Goal: Use online tool/utility

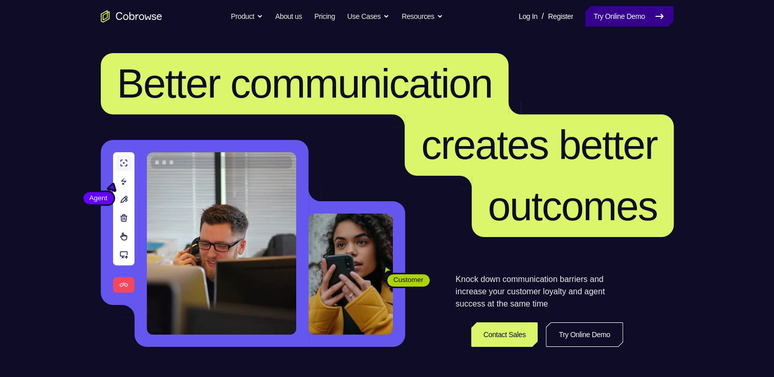
click at [613, 16] on link "Try Online Demo" at bounding box center [629, 16] width 88 height 20
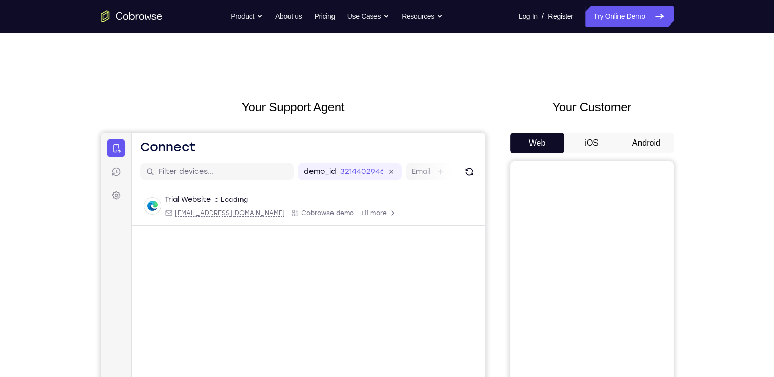
click at [645, 144] on button "Android" at bounding box center [646, 143] width 55 height 20
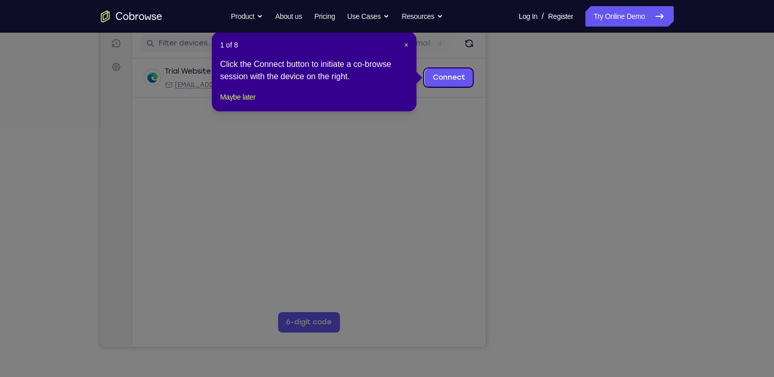
scroll to position [129, 0]
click at [405, 44] on span "×" at bounding box center [406, 44] width 4 height 8
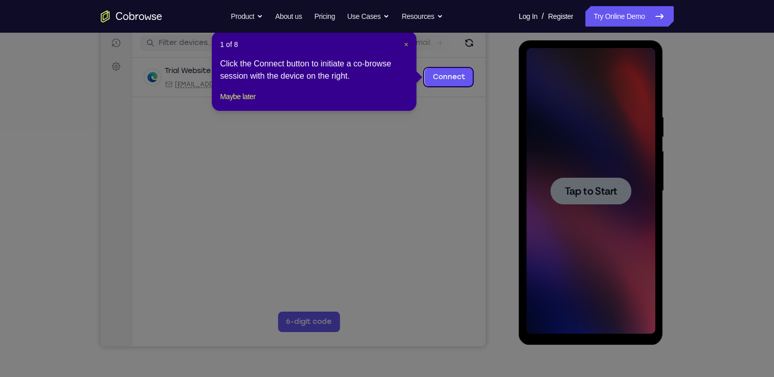
scroll to position [0, 0]
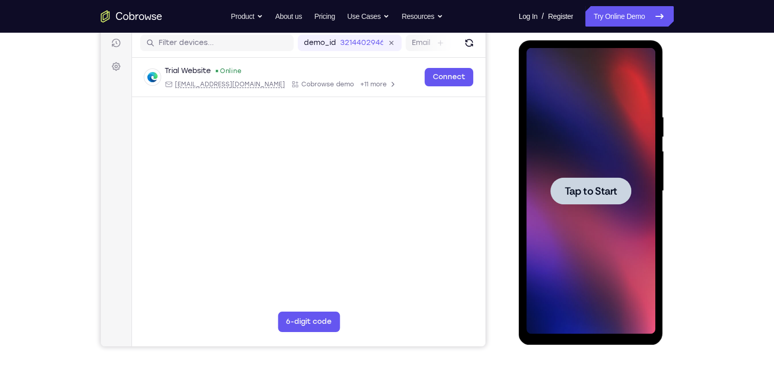
click at [600, 181] on div at bounding box center [590, 190] width 81 height 27
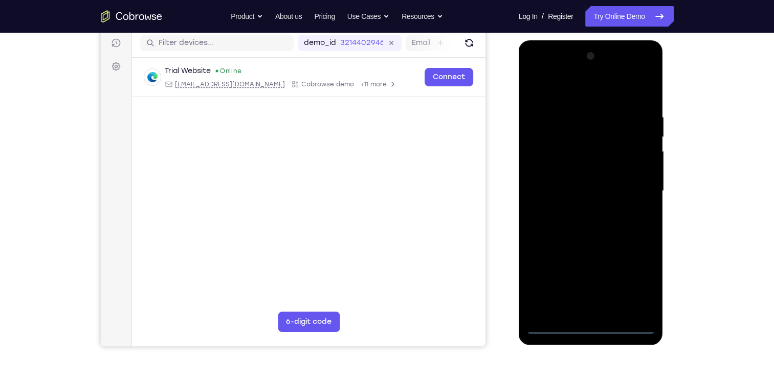
click at [590, 323] on div at bounding box center [590, 191] width 129 height 286
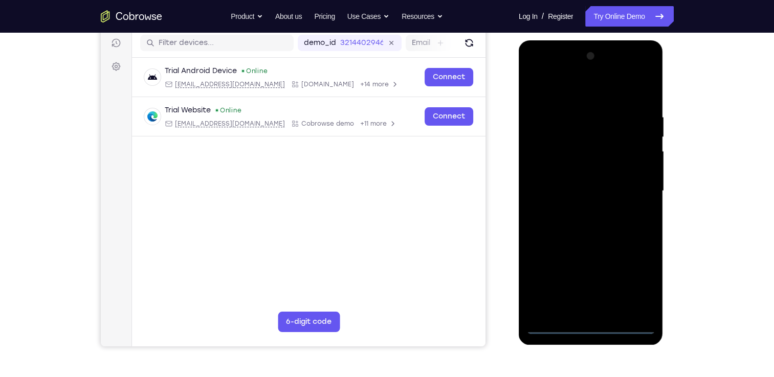
click at [591, 324] on div at bounding box center [590, 191] width 129 height 286
click at [638, 278] on div at bounding box center [590, 191] width 129 height 286
click at [574, 91] on div at bounding box center [590, 191] width 129 height 286
click at [632, 183] on div at bounding box center [590, 191] width 129 height 286
click at [577, 210] on div at bounding box center [590, 191] width 129 height 286
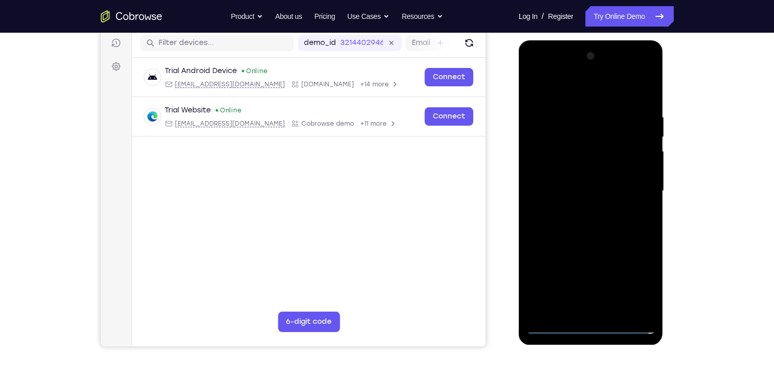
click at [587, 174] on div at bounding box center [590, 191] width 129 height 286
click at [570, 164] on div at bounding box center [590, 191] width 129 height 286
click at [601, 189] on div at bounding box center [590, 191] width 129 height 286
click at [622, 223] on div at bounding box center [590, 191] width 129 height 286
click at [601, 221] on div at bounding box center [590, 191] width 129 height 286
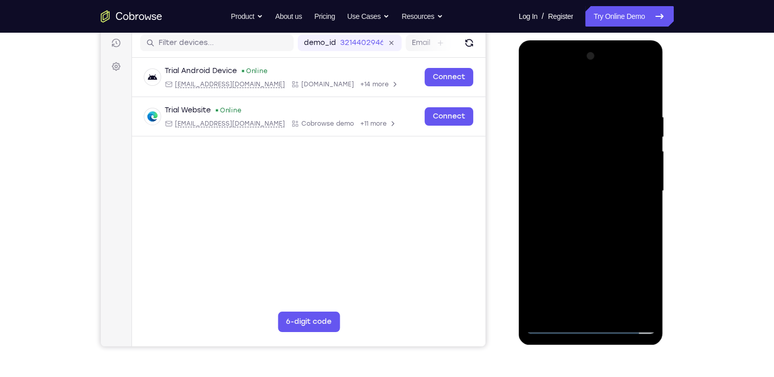
click at [592, 216] on div at bounding box center [590, 191] width 129 height 286
drag, startPoint x: 588, startPoint y: 90, endPoint x: 1102, endPoint y: 48, distance: 515.8
click at [583, 40] on html "Online web based iOS Simulators and Android Emulators. Run iPhone, iPad, Mobile…" at bounding box center [592, 193] width 146 height 307
click at [600, 240] on div at bounding box center [590, 191] width 129 height 286
click at [591, 138] on div at bounding box center [590, 191] width 129 height 286
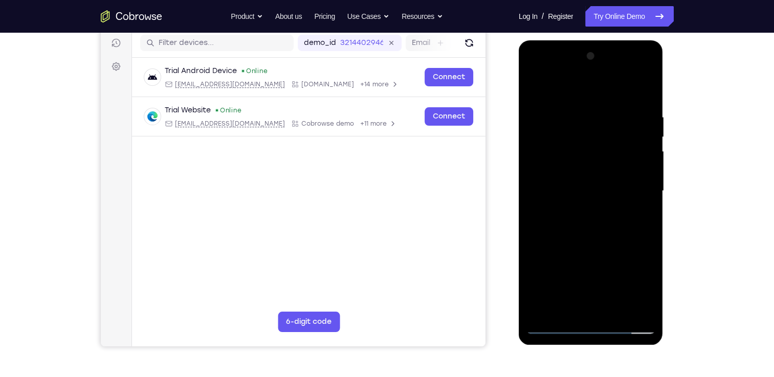
click at [571, 162] on div at bounding box center [590, 191] width 129 height 286
click at [569, 179] on div at bounding box center [590, 191] width 129 height 286
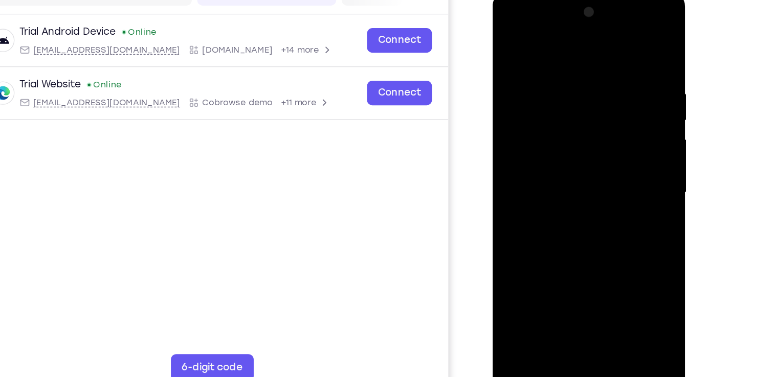
scroll to position [129, 0]
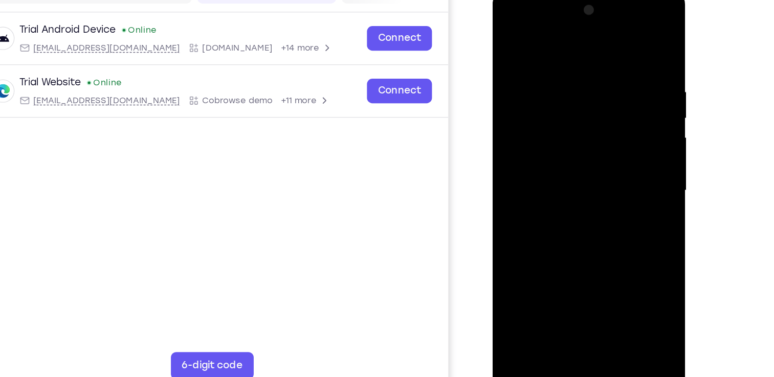
click at [618, 48] on div at bounding box center [564, 140] width 129 height 286
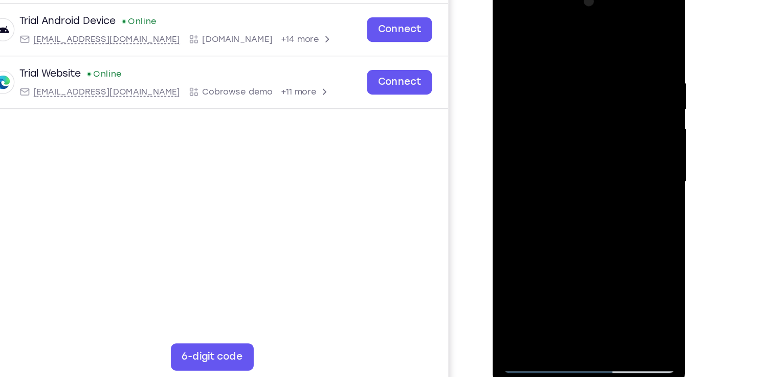
scroll to position [128, 0]
click at [553, 49] on div at bounding box center [564, 132] width 129 height 286
click at [613, 147] on div at bounding box center [564, 132] width 129 height 286
click at [620, 250] on div at bounding box center [564, 132] width 129 height 286
click at [607, 212] on div at bounding box center [564, 132] width 129 height 286
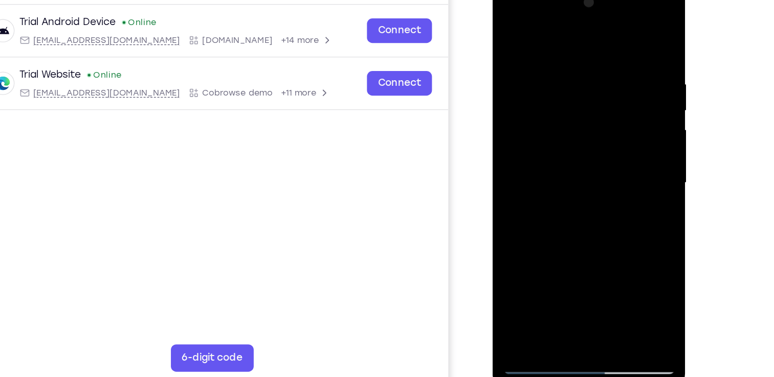
click at [611, 167] on div at bounding box center [564, 132] width 129 height 286
click at [544, 33] on div at bounding box center [564, 132] width 129 height 286
click at [566, 64] on div at bounding box center [564, 132] width 129 height 286
click at [513, 248] on div at bounding box center [564, 132] width 129 height 286
click at [507, 27] on div at bounding box center [564, 132] width 129 height 286
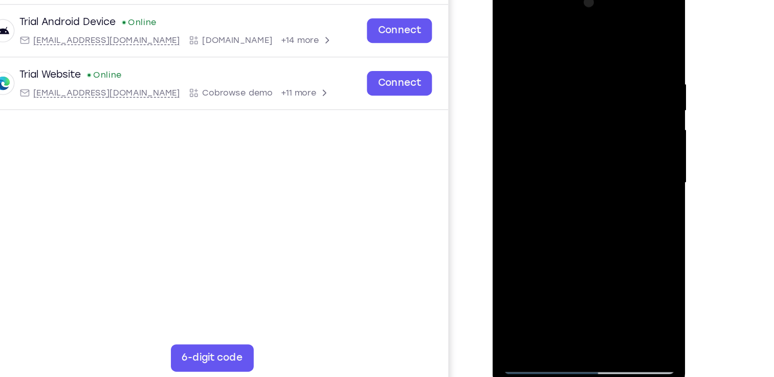
click at [623, 92] on div at bounding box center [564, 132] width 129 height 286
click at [618, 108] on div at bounding box center [564, 132] width 129 height 286
click at [505, 193] on div at bounding box center [564, 132] width 129 height 286
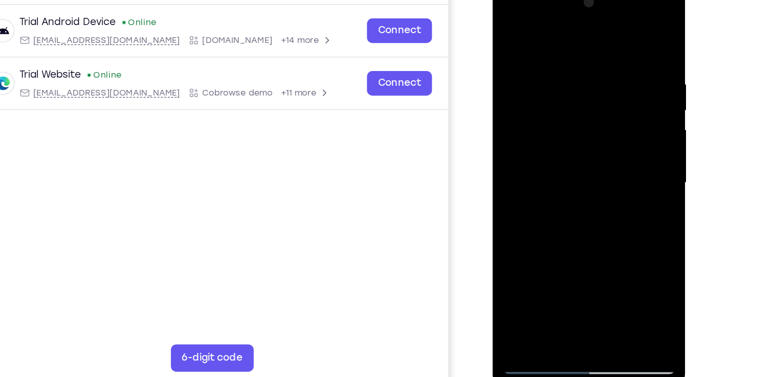
click at [505, 193] on div at bounding box center [564, 132] width 129 height 286
click at [603, 247] on div at bounding box center [564, 132] width 129 height 286
click at [617, 188] on div at bounding box center [564, 132] width 129 height 286
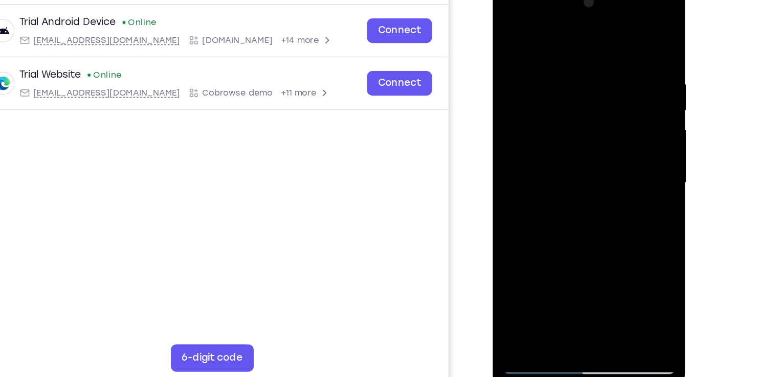
click at [620, 183] on div at bounding box center [564, 132] width 129 height 286
click at [616, 33] on div at bounding box center [564, 132] width 129 height 286
click at [620, 27] on div at bounding box center [564, 132] width 129 height 286
click at [509, 28] on div at bounding box center [564, 132] width 129 height 286
click at [589, 252] on div at bounding box center [564, 132] width 129 height 286
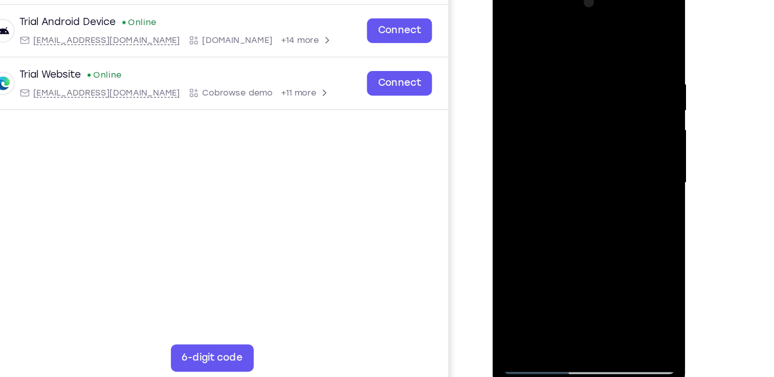
click at [559, 184] on div at bounding box center [564, 132] width 129 height 286
click at [573, 122] on div at bounding box center [564, 132] width 129 height 286
click at [536, 245] on div at bounding box center [564, 132] width 129 height 286
click at [579, 125] on div at bounding box center [564, 132] width 129 height 286
click at [584, 215] on div at bounding box center [564, 132] width 129 height 286
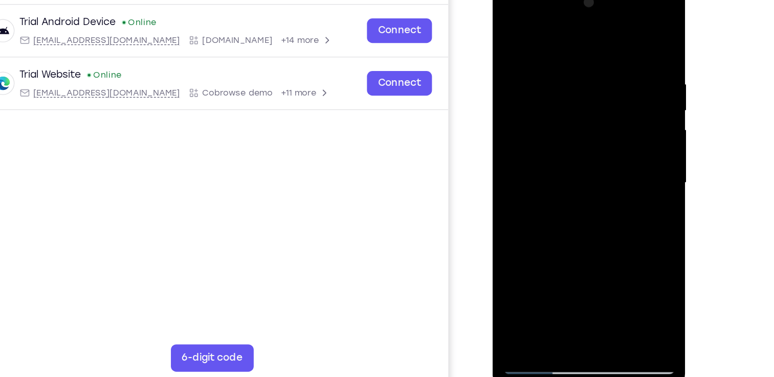
click at [616, 157] on div at bounding box center [564, 132] width 129 height 286
click at [565, 88] on div at bounding box center [564, 132] width 129 height 286
click at [570, 177] on div at bounding box center [564, 132] width 129 height 286
click at [614, 154] on div at bounding box center [564, 132] width 129 height 286
click at [616, 157] on div at bounding box center [564, 132] width 129 height 286
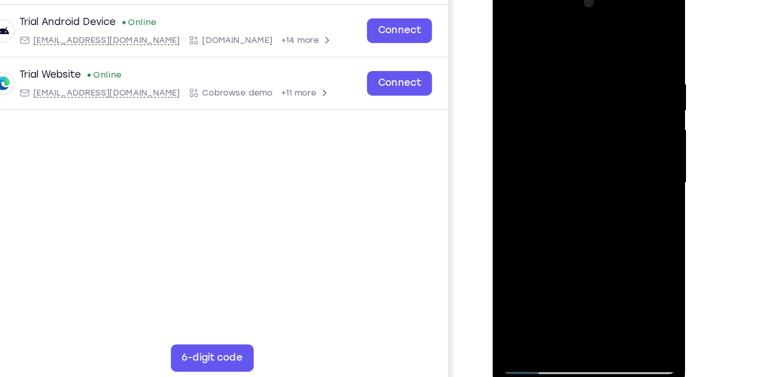
click at [527, 266] on div at bounding box center [564, 132] width 129 height 286
click at [511, 29] on div at bounding box center [564, 132] width 129 height 286
click at [508, 27] on div at bounding box center [564, 132] width 129 height 286
drag, startPoint x: 613, startPoint y: 50, endPoint x: 512, endPoint y: 58, distance: 101.6
click at [512, 58] on div at bounding box center [564, 132] width 129 height 286
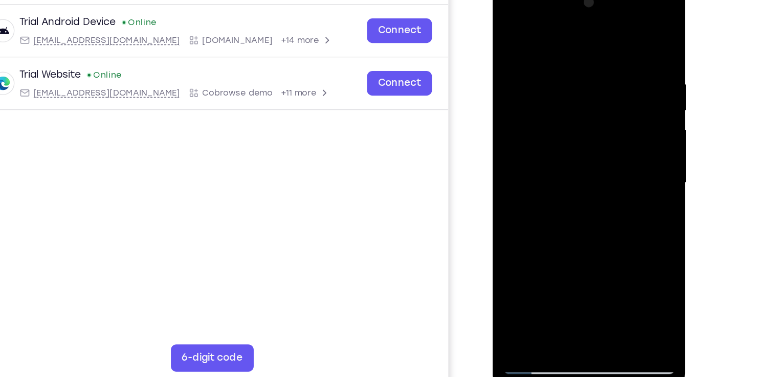
click at [568, 144] on div at bounding box center [564, 132] width 129 height 286
click at [547, 49] on div at bounding box center [564, 132] width 129 height 286
click at [606, 112] on div at bounding box center [564, 132] width 129 height 286
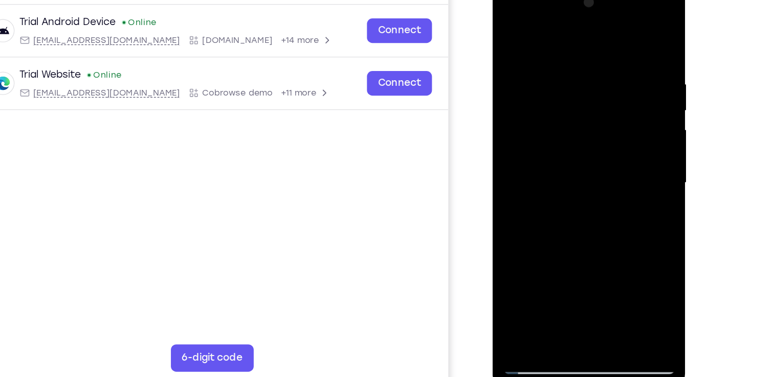
click at [619, 108] on div at bounding box center [564, 132] width 129 height 286
drag, startPoint x: 618, startPoint y: 56, endPoint x: 464, endPoint y: 82, distance: 156.6
click at [493, 82] on html "Online web based iOS Simulators and Android Emulators. Run iPhone, iPad, Mobile…" at bounding box center [566, 135] width 146 height 307
click at [607, 75] on div at bounding box center [564, 132] width 129 height 286
click at [612, 80] on div at bounding box center [564, 132] width 129 height 286
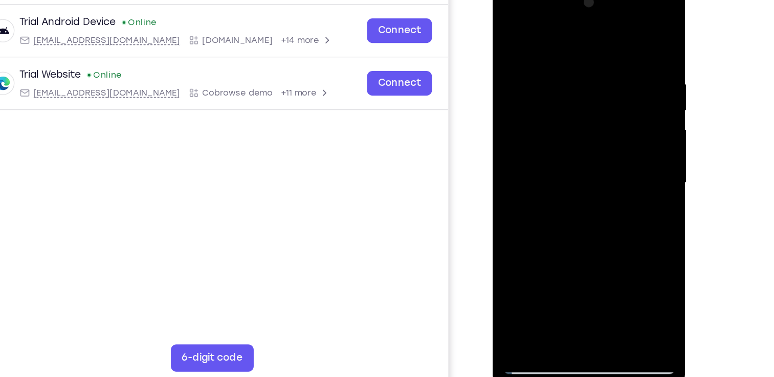
click at [620, 93] on div at bounding box center [564, 132] width 129 height 286
click at [614, 76] on div at bounding box center [564, 132] width 129 height 286
click at [619, 79] on div at bounding box center [564, 132] width 129 height 286
click at [603, 246] on div at bounding box center [564, 132] width 129 height 286
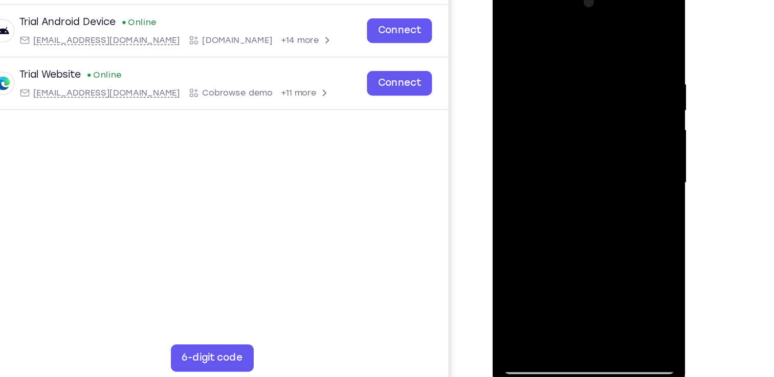
click at [611, 187] on div at bounding box center [564, 132] width 129 height 286
click at [615, 159] on div at bounding box center [564, 132] width 129 height 286
click at [609, 99] on div at bounding box center [564, 132] width 129 height 286
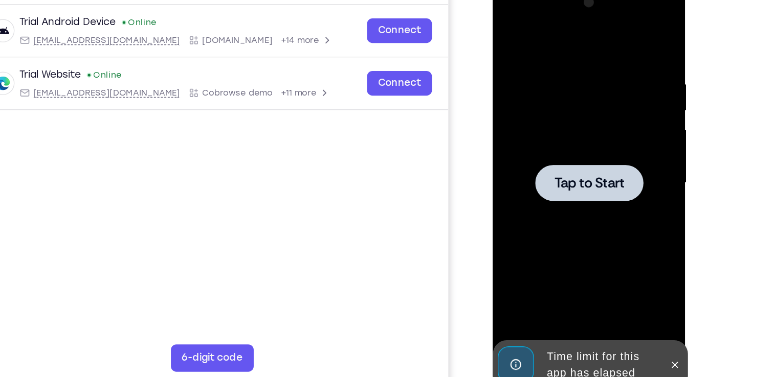
click at [579, 136] on span "Tap to Start" at bounding box center [565, 132] width 52 height 10
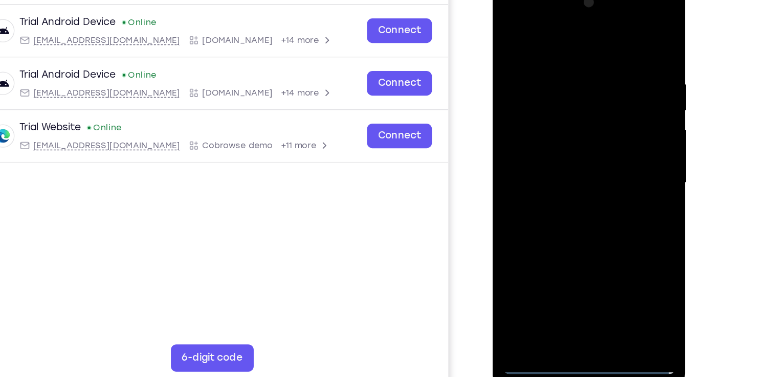
click at [567, 268] on div at bounding box center [564, 132] width 129 height 286
click at [609, 220] on div at bounding box center [564, 132] width 129 height 286
click at [552, 27] on div at bounding box center [564, 132] width 129 height 286
click at [606, 122] on div at bounding box center [564, 132] width 129 height 286
click at [552, 150] on div at bounding box center [564, 132] width 129 height 286
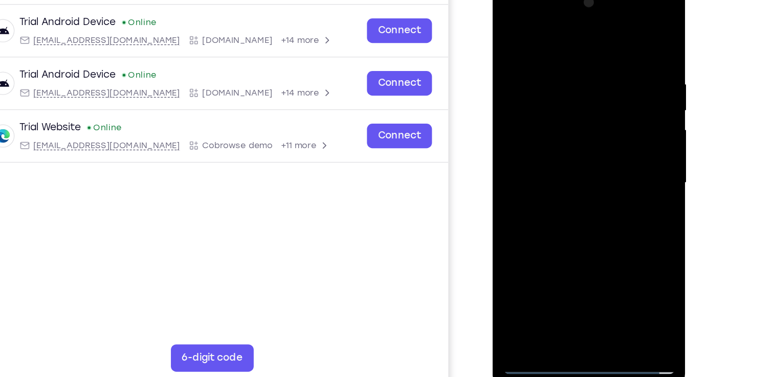
click at [550, 120] on div at bounding box center [564, 132] width 129 height 286
click at [544, 112] on div at bounding box center [564, 132] width 129 height 286
click at [582, 130] on div at bounding box center [564, 132] width 129 height 286
click at [581, 161] on div at bounding box center [564, 132] width 129 height 286
click at [590, 164] on div at bounding box center [564, 132] width 129 height 286
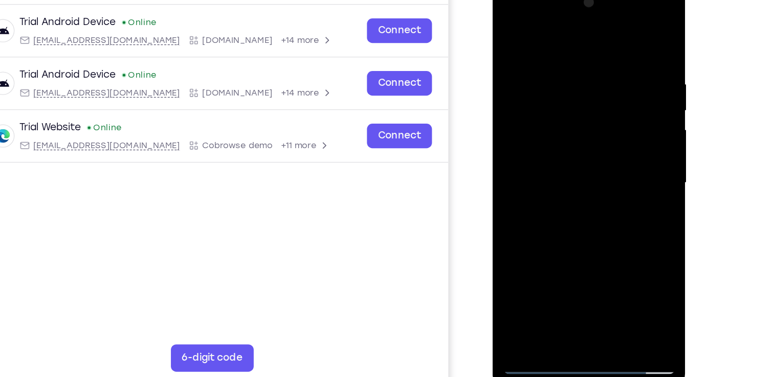
click at [558, 160] on div at bounding box center [564, 132] width 129 height 286
drag, startPoint x: 556, startPoint y: 32, endPoint x: 550, endPoint y: -15, distance: 47.5
click at [550, 0] on div at bounding box center [565, 134] width 145 height 305
click at [616, 144] on div at bounding box center [564, 132] width 129 height 286
click at [546, 130] on div at bounding box center [564, 132] width 129 height 286
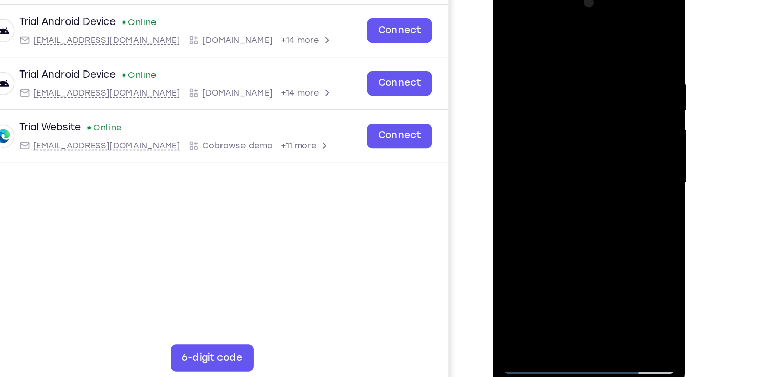
click at [567, 159] on div at bounding box center [564, 132] width 129 height 286
click at [555, 182] on div at bounding box center [564, 132] width 129 height 286
click at [555, 80] on div at bounding box center [564, 132] width 129 height 286
click at [566, 106] on div at bounding box center [564, 132] width 129 height 286
click at [545, 120] on div at bounding box center [564, 132] width 129 height 286
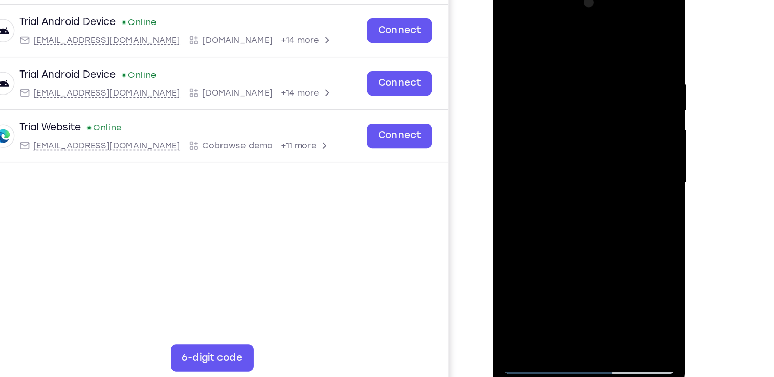
click at [620, 40] on div at bounding box center [564, 132] width 129 height 286
click at [621, 251] on div at bounding box center [564, 132] width 129 height 286
click at [573, 205] on div at bounding box center [564, 132] width 129 height 286
click at [555, 60] on div at bounding box center [564, 132] width 129 height 286
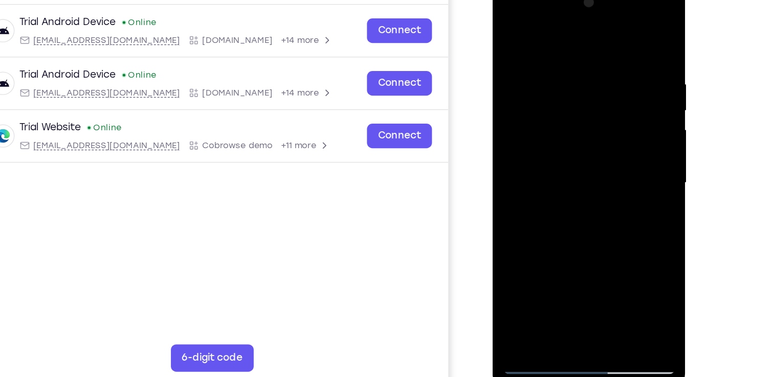
click at [617, 91] on div at bounding box center [564, 132] width 129 height 286
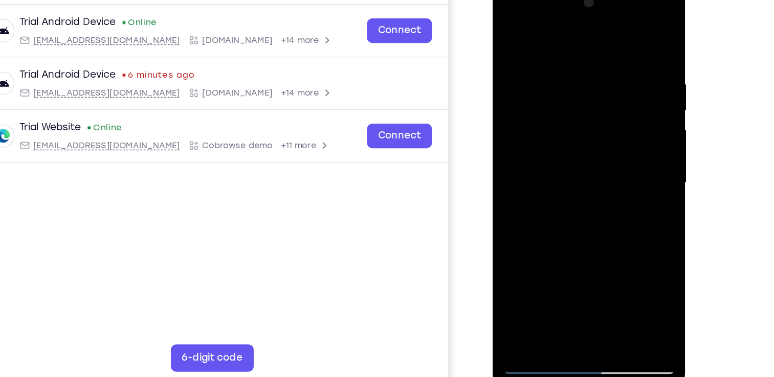
drag, startPoint x: 617, startPoint y: 86, endPoint x: 498, endPoint y: 120, distance: 123.9
click at [498, 120] on div at bounding box center [565, 134] width 145 height 305
drag, startPoint x: 615, startPoint y: 118, endPoint x: 475, endPoint y: 131, distance: 140.8
click at [493, 131] on html "Online web based iOS Simulators and Android Emulators. Run iPhone, iPad, Mobile…" at bounding box center [566, 135] width 146 height 307
click at [614, 114] on div at bounding box center [564, 132] width 129 height 286
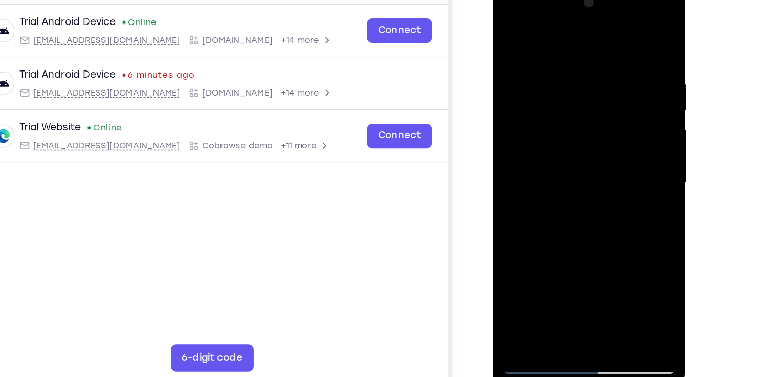
click at [614, 114] on div at bounding box center [564, 132] width 129 height 286
drag, startPoint x: 614, startPoint y: 108, endPoint x: 478, endPoint y: 133, distance: 137.8
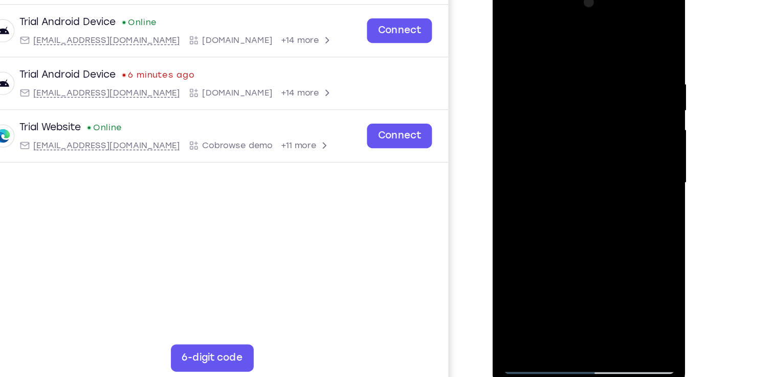
click at [493, 133] on html "Online web based iOS Simulators and Android Emulators. Run iPhone, iPad, Mobile…" at bounding box center [566, 135] width 146 height 307
click at [612, 106] on div at bounding box center [564, 132] width 129 height 286
drag, startPoint x: 612, startPoint y: 106, endPoint x: 442, endPoint y: 128, distance: 171.2
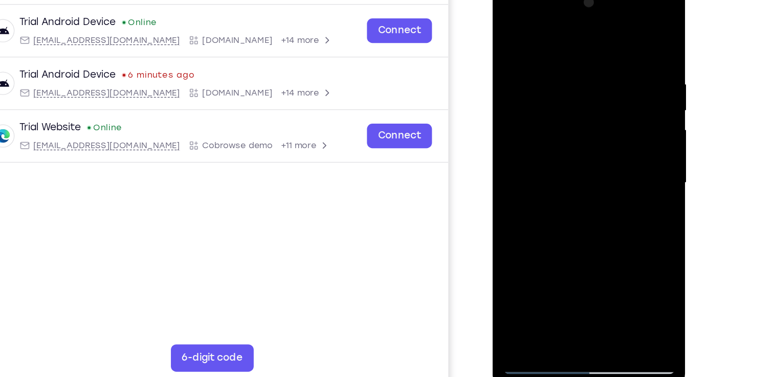
click at [493, 128] on html "Online web based iOS Simulators and Android Emulators. Run iPhone, iPad, Mobile…" at bounding box center [566, 135] width 146 height 307
click at [616, 34] on div at bounding box center [564, 132] width 129 height 286
drag, startPoint x: 562, startPoint y: 208, endPoint x: 547, endPoint y: 67, distance: 141.9
click at [547, 67] on div at bounding box center [564, 132] width 129 height 286
drag, startPoint x: 564, startPoint y: 214, endPoint x: 546, endPoint y: 82, distance: 133.7
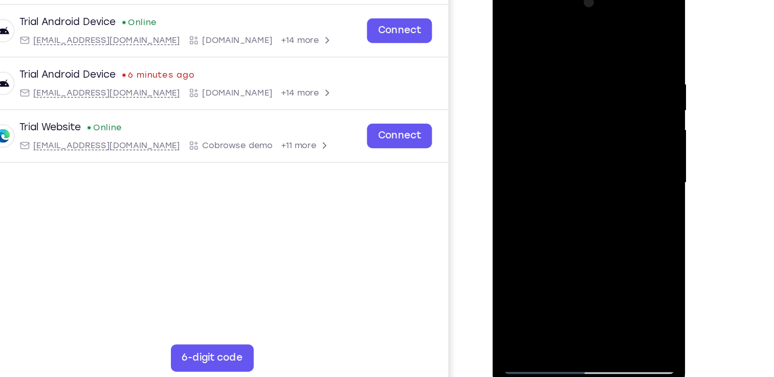
click at [546, 82] on div at bounding box center [564, 132] width 129 height 286
drag, startPoint x: 573, startPoint y: 187, endPoint x: 574, endPoint y: 158, distance: 28.7
click at [574, 158] on div at bounding box center [564, 132] width 129 height 286
click at [622, 115] on div at bounding box center [564, 132] width 129 height 286
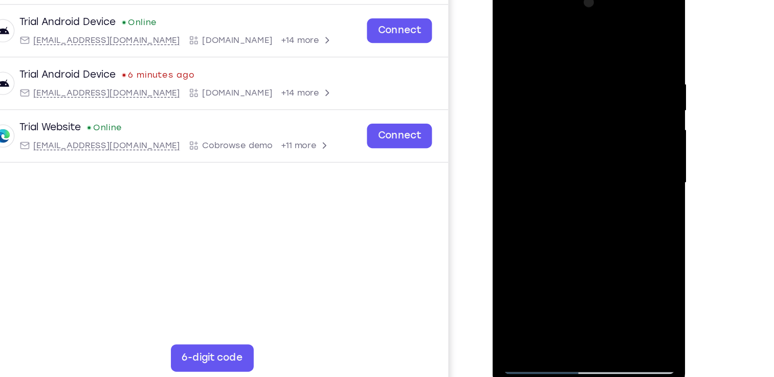
click at [622, 115] on div at bounding box center [564, 132] width 129 height 286
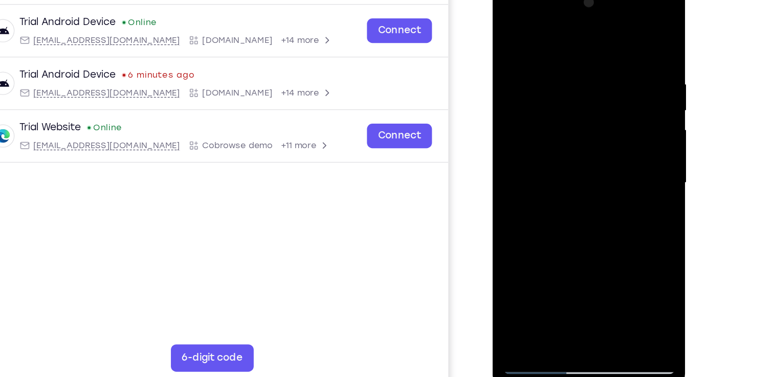
click at [622, 115] on div at bounding box center [564, 132] width 129 height 286
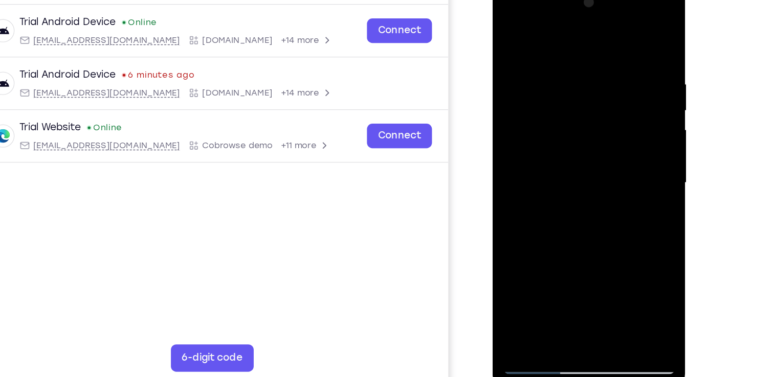
click at [622, 115] on div at bounding box center [564, 132] width 129 height 286
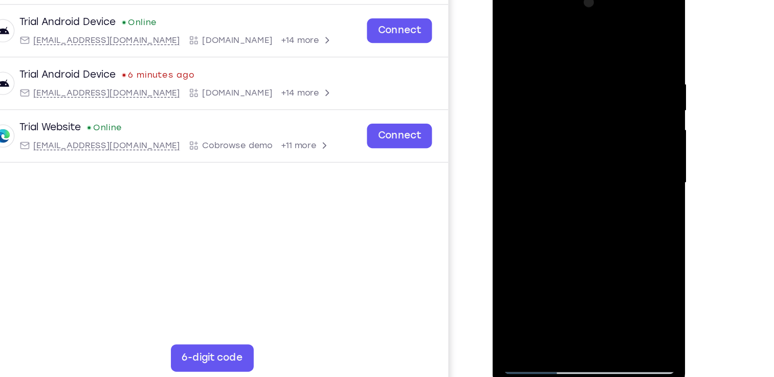
click at [508, 210] on div at bounding box center [564, 132] width 129 height 286
drag, startPoint x: 561, startPoint y: 215, endPoint x: 545, endPoint y: 61, distance: 154.8
click at [545, 61] on div at bounding box center [564, 132] width 129 height 286
drag, startPoint x: 572, startPoint y: 203, endPoint x: 561, endPoint y: 54, distance: 149.3
click at [561, 54] on div at bounding box center [564, 132] width 129 height 286
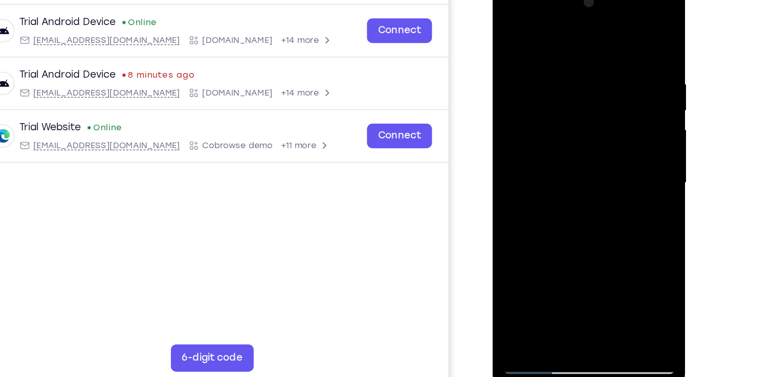
drag, startPoint x: 587, startPoint y: 210, endPoint x: 570, endPoint y: 54, distance: 156.9
click at [570, 54] on div at bounding box center [564, 132] width 129 height 286
drag, startPoint x: 575, startPoint y: 211, endPoint x: 561, endPoint y: 55, distance: 156.6
click at [561, 55] on div at bounding box center [564, 132] width 129 height 286
drag, startPoint x: 564, startPoint y: 194, endPoint x: 569, endPoint y: 74, distance: 120.3
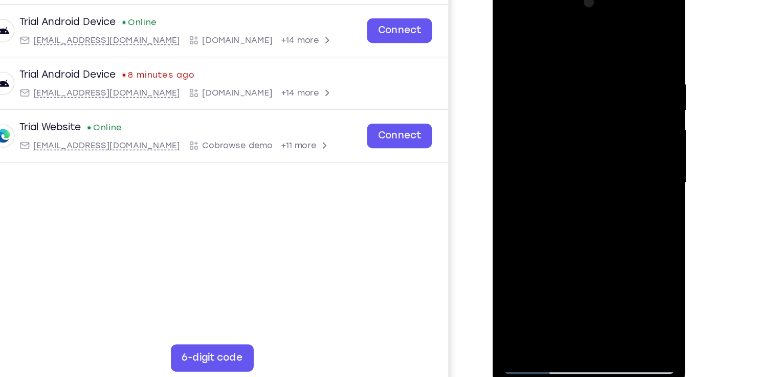
click at [569, 74] on div at bounding box center [564, 132] width 129 height 286
drag, startPoint x: 559, startPoint y: 212, endPoint x: 567, endPoint y: 96, distance: 116.4
click at [567, 96] on div at bounding box center [564, 132] width 129 height 286
drag, startPoint x: 568, startPoint y: 204, endPoint x: 570, endPoint y: 32, distance: 172.4
click at [570, 32] on div at bounding box center [564, 132] width 129 height 286
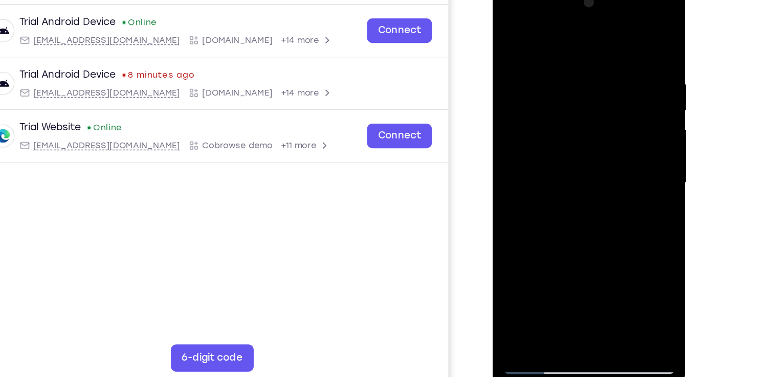
drag, startPoint x: 566, startPoint y: 181, endPoint x: 555, endPoint y: 231, distance: 50.8
click at [555, 231] on div at bounding box center [564, 132] width 129 height 286
click at [621, 110] on div at bounding box center [564, 132] width 129 height 286
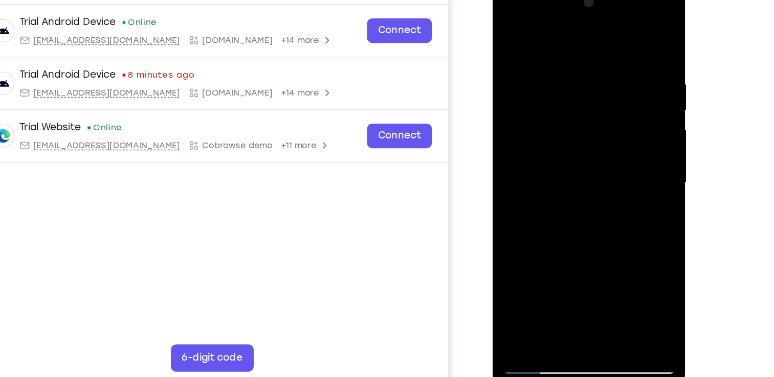
drag, startPoint x: 567, startPoint y: 226, endPoint x: 548, endPoint y: 63, distance: 163.2
click at [548, 63] on div at bounding box center [564, 132] width 129 height 286
drag, startPoint x: 561, startPoint y: 197, endPoint x: 558, endPoint y: 24, distance: 173.4
click at [558, 24] on div at bounding box center [564, 132] width 129 height 286
drag, startPoint x: 564, startPoint y: 198, endPoint x: 583, endPoint y: 35, distance: 164.2
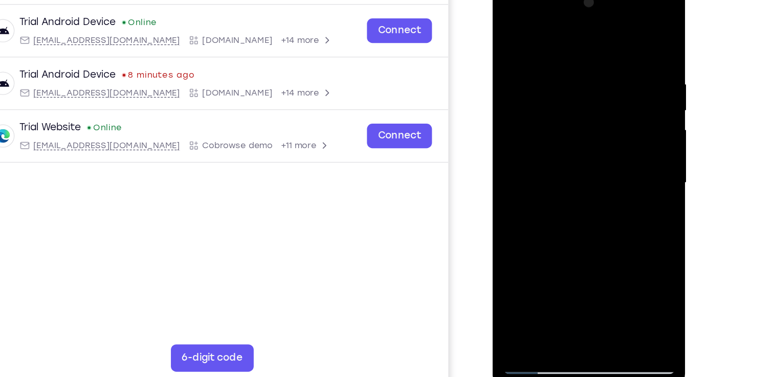
click at [583, 35] on div at bounding box center [564, 132] width 129 height 286
drag, startPoint x: 571, startPoint y: 189, endPoint x: 576, endPoint y: 40, distance: 148.9
click at [576, 40] on div at bounding box center [564, 132] width 129 height 286
drag, startPoint x: 568, startPoint y: 195, endPoint x: 571, endPoint y: 99, distance: 95.7
click at [571, 99] on div at bounding box center [564, 132] width 129 height 286
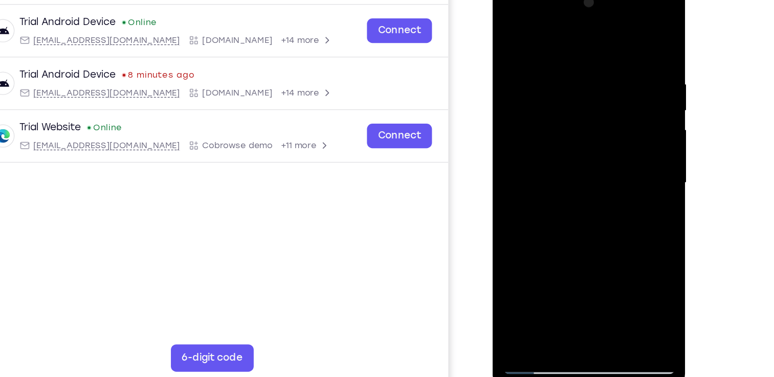
drag, startPoint x: 568, startPoint y: 203, endPoint x: 562, endPoint y: 171, distance: 31.8
click at [562, 171] on div at bounding box center [564, 132] width 129 height 286
click at [519, 205] on div at bounding box center [564, 132] width 129 height 286
drag, startPoint x: 576, startPoint y: 81, endPoint x: 575, endPoint y: 128, distance: 47.6
click at [575, 128] on div at bounding box center [564, 132] width 129 height 286
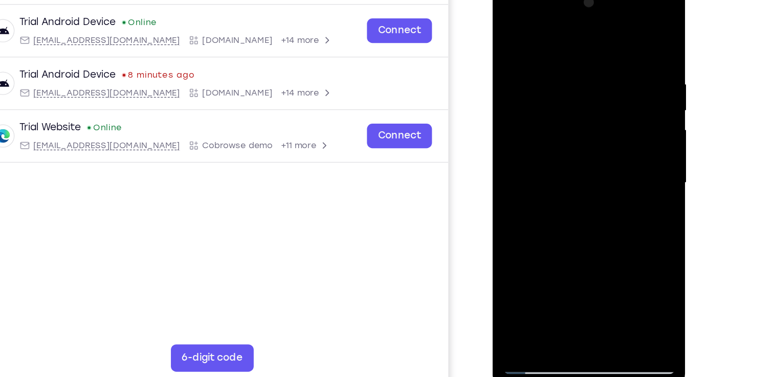
click at [622, 128] on div at bounding box center [564, 132] width 129 height 286
drag, startPoint x: 586, startPoint y: 198, endPoint x: 554, endPoint y: 34, distance: 167.3
click at [554, 34] on div at bounding box center [564, 132] width 129 height 286
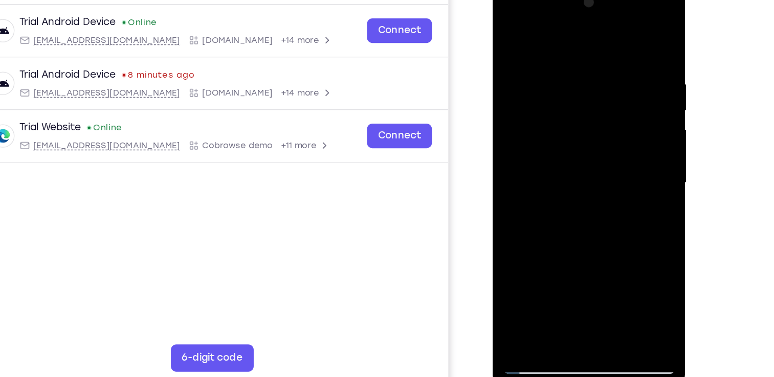
drag, startPoint x: 564, startPoint y: 177, endPoint x: 556, endPoint y: 102, distance: 75.6
click at [556, 102] on div at bounding box center [564, 132] width 129 height 286
click at [620, 139] on div at bounding box center [564, 132] width 129 height 286
click at [622, 139] on div at bounding box center [564, 132] width 129 height 286
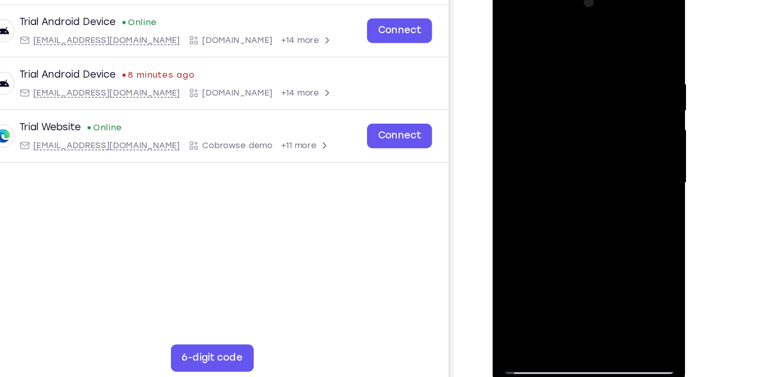
click at [622, 139] on div at bounding box center [564, 132] width 129 height 286
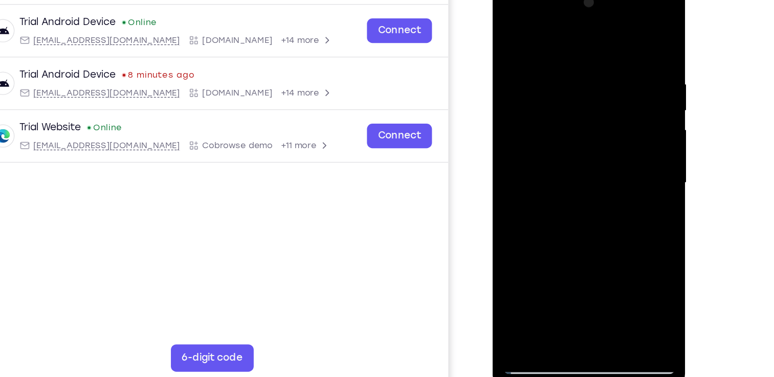
click at [622, 139] on div at bounding box center [564, 132] width 129 height 286
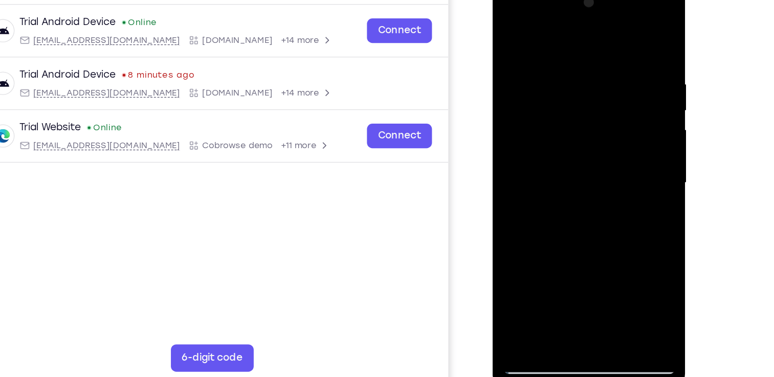
click at [622, 139] on div at bounding box center [564, 132] width 129 height 286
drag, startPoint x: 584, startPoint y: 187, endPoint x: 565, endPoint y: 42, distance: 145.4
click at [565, 42] on div at bounding box center [564, 132] width 129 height 286
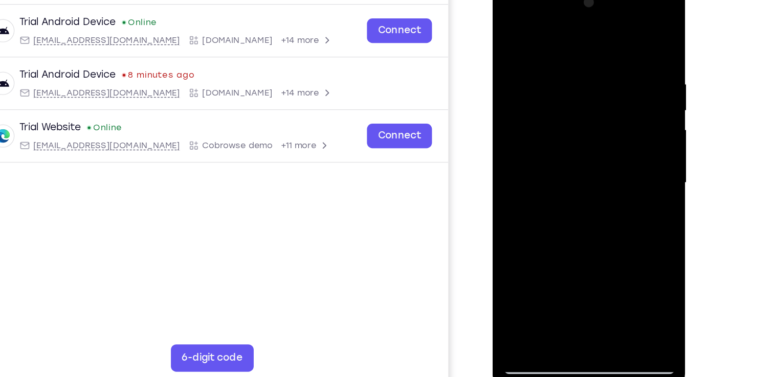
drag, startPoint x: 566, startPoint y: 188, endPoint x: 567, endPoint y: 26, distance: 162.7
click at [567, 26] on div at bounding box center [564, 132] width 129 height 286
drag, startPoint x: 559, startPoint y: 210, endPoint x: 557, endPoint y: 65, distance: 145.3
click at [557, 65] on div at bounding box center [564, 132] width 129 height 286
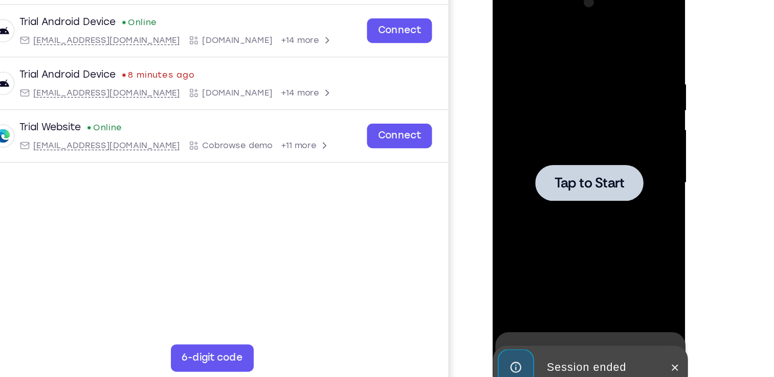
scroll to position [129, 0]
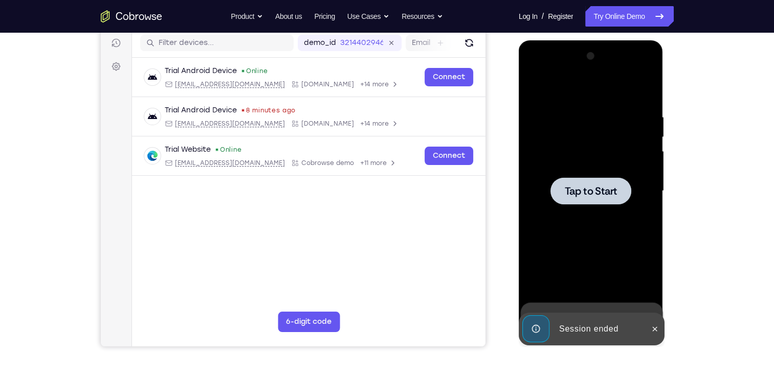
click at [572, 190] on span "Tap to Start" at bounding box center [591, 191] width 52 height 10
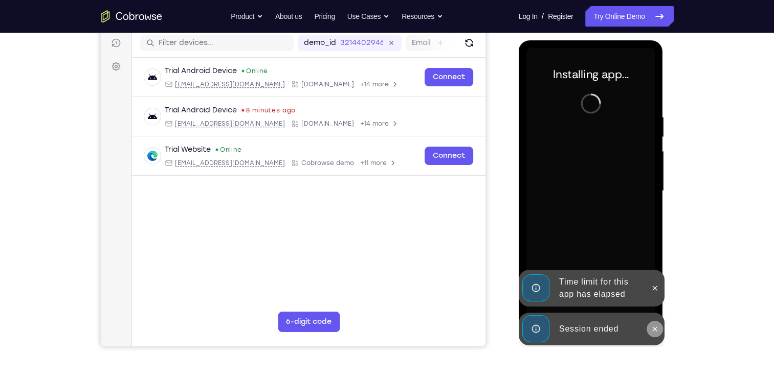
click at [654, 330] on icon at bounding box center [655, 329] width 8 height 8
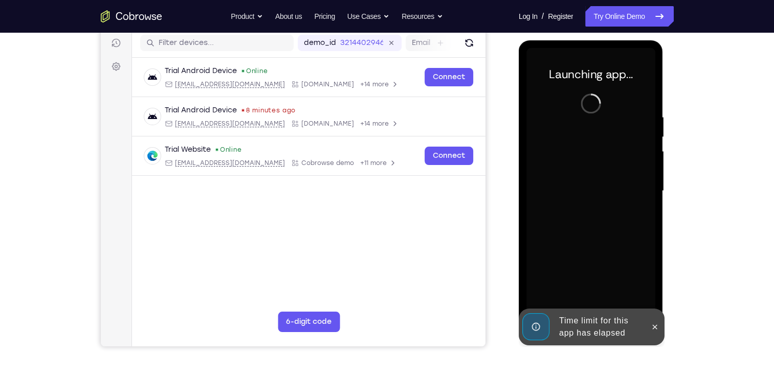
click at [654, 330] on icon at bounding box center [655, 327] width 8 height 8
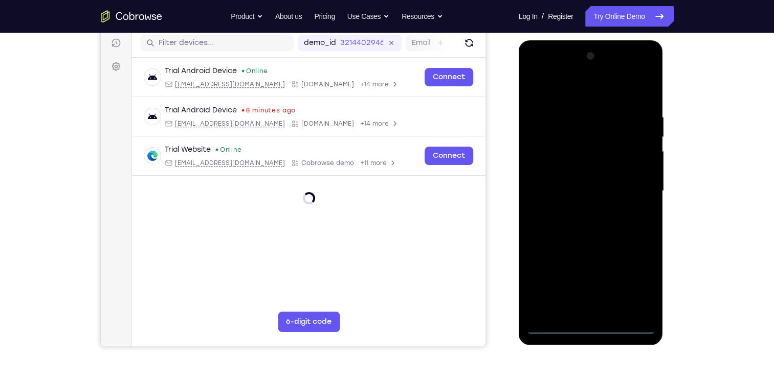
click at [590, 324] on div at bounding box center [590, 191] width 129 height 286
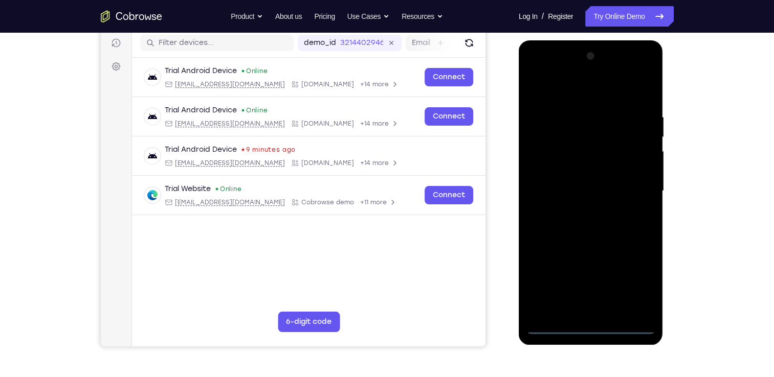
click at [590, 324] on div at bounding box center [590, 191] width 129 height 286
click at [634, 279] on div at bounding box center [590, 191] width 129 height 286
click at [562, 88] on div at bounding box center [590, 191] width 129 height 286
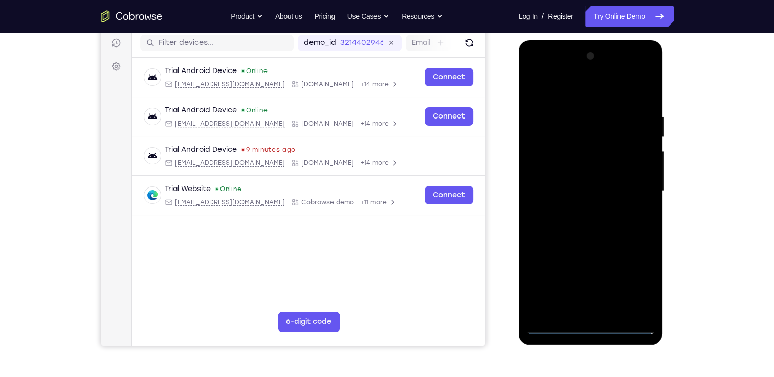
click at [548, 159] on div at bounding box center [590, 191] width 129 height 286
click at [564, 189] on div at bounding box center [590, 191] width 129 height 286
click at [577, 177] on div at bounding box center [590, 191] width 129 height 286
click at [610, 199] on div at bounding box center [590, 191] width 129 height 286
drag, startPoint x: 594, startPoint y: 91, endPoint x: 599, endPoint y: 26, distance: 65.2
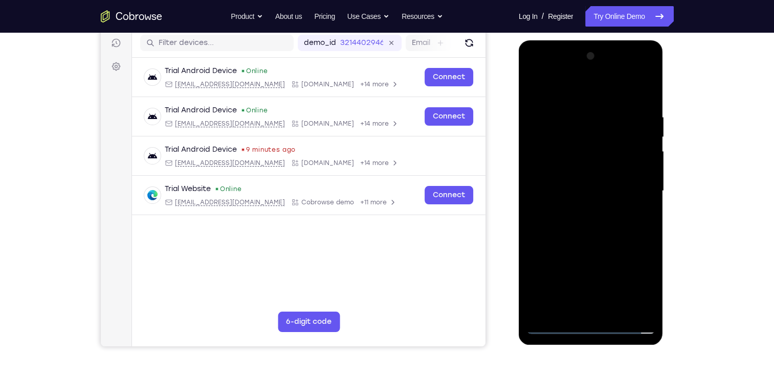
click at [599, 40] on html "Online web based iOS Simulators and Android Emulators. Run iPhone, iPad, Mobile…" at bounding box center [592, 193] width 146 height 307
click at [591, 247] on div at bounding box center [590, 191] width 129 height 286
click at [616, 171] on div at bounding box center [590, 191] width 129 height 286
drag, startPoint x: 635, startPoint y: 259, endPoint x: 646, endPoint y: 85, distance: 173.7
click at [646, 85] on div at bounding box center [590, 191] width 129 height 286
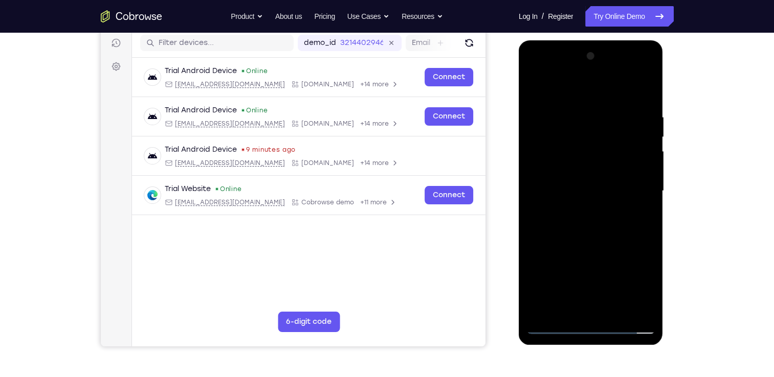
drag, startPoint x: 593, startPoint y: 307, endPoint x: 612, endPoint y: 183, distance: 125.7
click at [612, 183] on div at bounding box center [590, 191] width 129 height 286
click at [589, 306] on div at bounding box center [590, 191] width 129 height 286
click at [567, 166] on div at bounding box center [590, 191] width 129 height 286
click at [564, 206] on div at bounding box center [590, 191] width 129 height 286
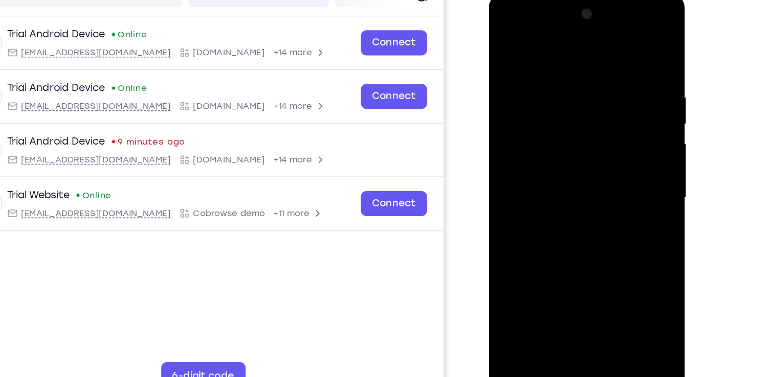
scroll to position [128, 0]
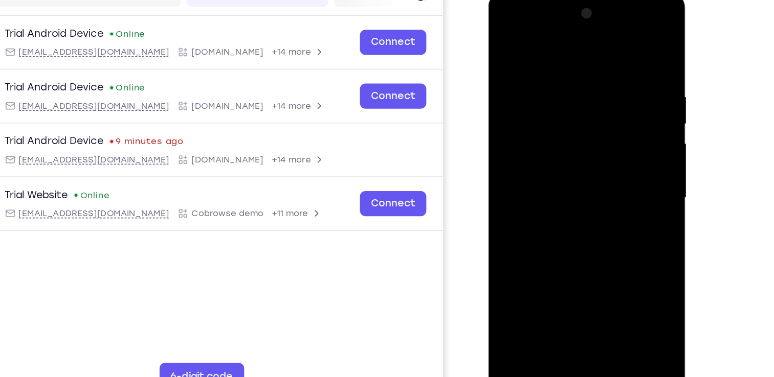
click at [562, 113] on div at bounding box center [560, 143] width 129 height 286
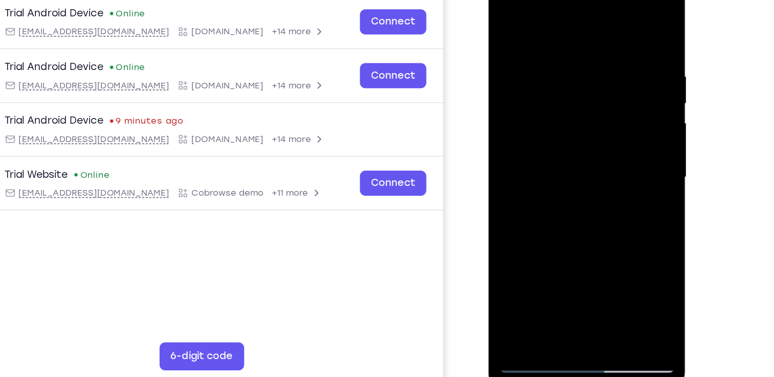
scroll to position [129, 0]
click at [609, 140] on div at bounding box center [560, 122] width 129 height 286
click at [504, 127] on div at bounding box center [560, 122] width 129 height 286
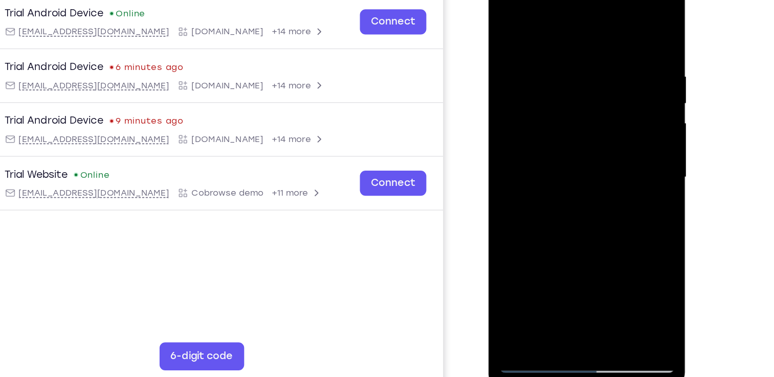
click at [503, 23] on div at bounding box center [560, 122] width 129 height 286
click at [528, 28] on div at bounding box center [560, 122] width 129 height 286
click at [549, 16] on div at bounding box center [560, 122] width 129 height 286
click at [612, 18] on div at bounding box center [560, 122] width 129 height 286
drag, startPoint x: 547, startPoint y: 154, endPoint x: 543, endPoint y: 50, distance: 105.0
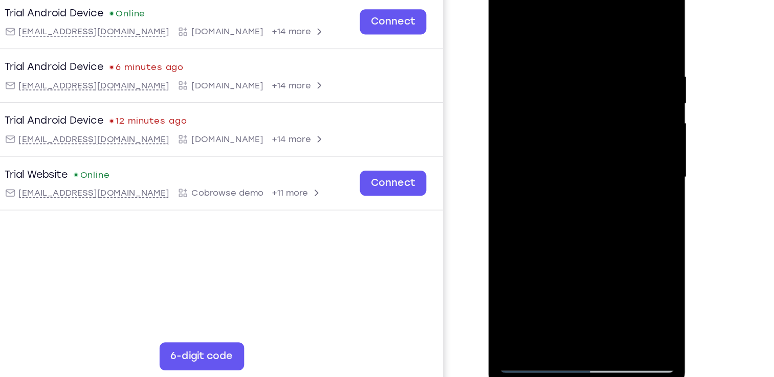
click at [543, 50] on div at bounding box center [560, 122] width 129 height 286
drag, startPoint x: 573, startPoint y: 201, endPoint x: 561, endPoint y: 140, distance: 62.1
click at [561, 140] on div at bounding box center [560, 122] width 129 height 286
click at [569, 54] on div at bounding box center [560, 122] width 129 height 286
click at [617, 17] on div at bounding box center [560, 122] width 129 height 286
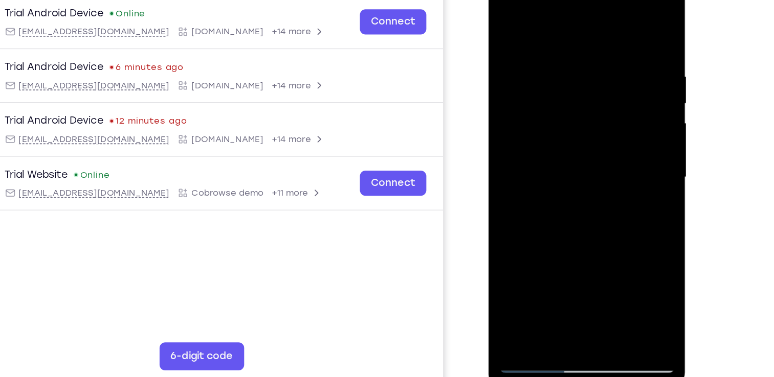
drag, startPoint x: 572, startPoint y: 177, endPoint x: 581, endPoint y: 27, distance: 151.1
click at [581, 27] on div at bounding box center [560, 122] width 129 height 286
drag, startPoint x: 546, startPoint y: 182, endPoint x: 548, endPoint y: 37, distance: 144.3
click at [548, 37] on div at bounding box center [560, 122] width 129 height 286
drag, startPoint x: 573, startPoint y: 197, endPoint x: 554, endPoint y: 41, distance: 157.2
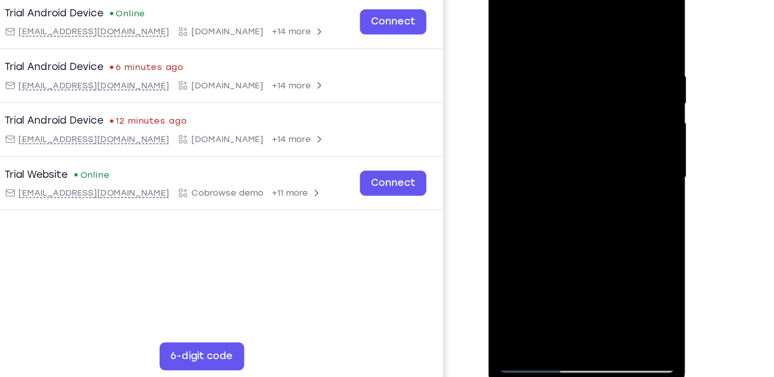
click at [554, 41] on div at bounding box center [560, 122] width 129 height 286
drag, startPoint x: 556, startPoint y: 189, endPoint x: 553, endPoint y: 112, distance: 77.3
click at [553, 112] on div at bounding box center [560, 122] width 129 height 286
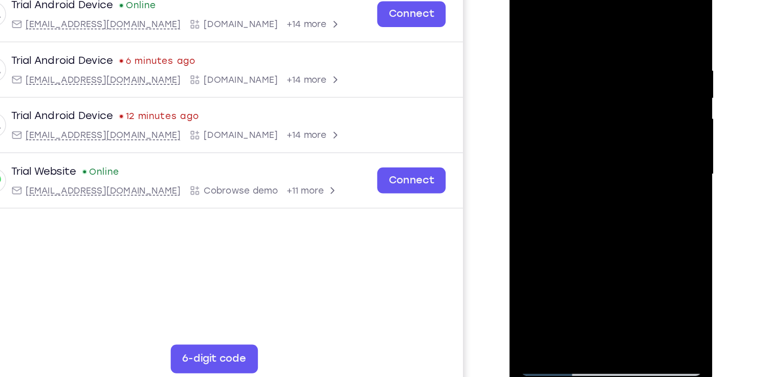
drag, startPoint x: 579, startPoint y: 188, endPoint x: 582, endPoint y: 78, distance: 109.5
click at [582, 78] on div at bounding box center [581, 113] width 129 height 286
drag, startPoint x: 573, startPoint y: 171, endPoint x: 571, endPoint y: 70, distance: 101.3
click at [571, 70] on div at bounding box center [581, 113] width 129 height 286
drag, startPoint x: 571, startPoint y: 159, endPoint x: 575, endPoint y: 102, distance: 56.9
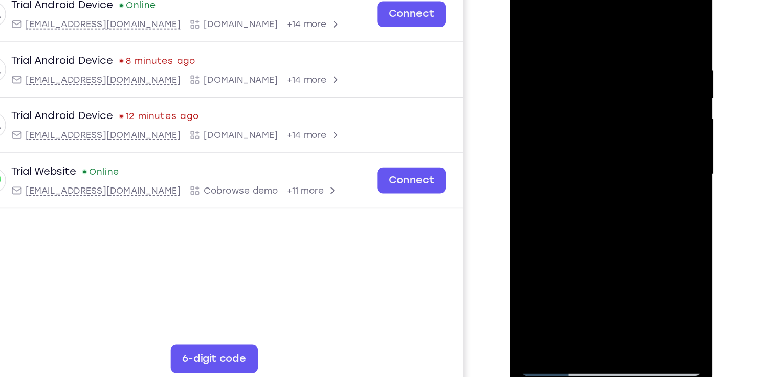
click at [575, 102] on div at bounding box center [581, 113] width 129 height 286
drag, startPoint x: 578, startPoint y: 212, endPoint x: 590, endPoint y: 64, distance: 148.3
click at [590, 64] on div at bounding box center [581, 113] width 129 height 286
drag, startPoint x: 590, startPoint y: 188, endPoint x: 585, endPoint y: 129, distance: 59.6
click at [585, 129] on div at bounding box center [581, 113] width 129 height 286
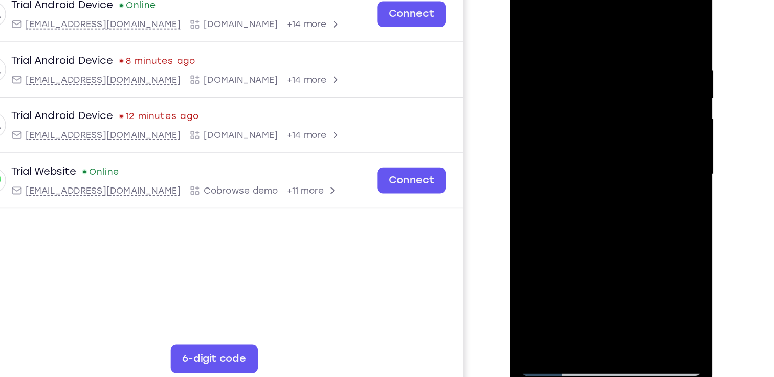
click at [530, 26] on div at bounding box center [581, 113] width 129 height 286
drag, startPoint x: 591, startPoint y: 166, endPoint x: 584, endPoint y: 64, distance: 102.1
click at [584, 64] on div at bounding box center [581, 113] width 129 height 286
drag, startPoint x: 587, startPoint y: 206, endPoint x: 583, endPoint y: 20, distance: 185.2
click at [583, 20] on div at bounding box center [581, 113] width 129 height 286
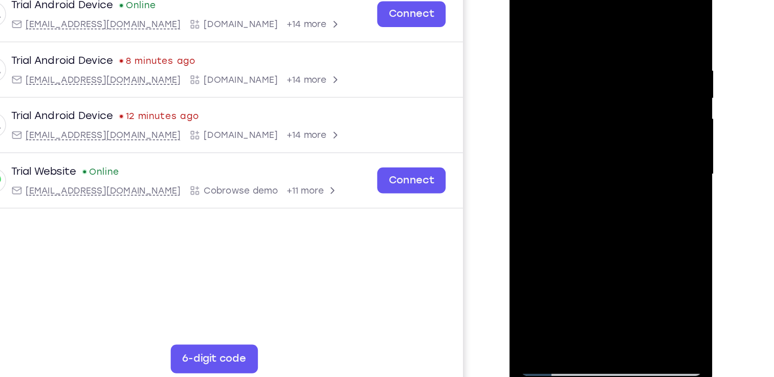
click at [640, 8] on div at bounding box center [581, 113] width 129 height 286
drag, startPoint x: 595, startPoint y: 137, endPoint x: 574, endPoint y: -15, distance: 152.8
click at [574, 0] on div at bounding box center [581, 113] width 129 height 286
drag, startPoint x: 579, startPoint y: 179, endPoint x: 581, endPoint y: 39, distance: 139.1
click at [581, 39] on div at bounding box center [581, 113] width 129 height 286
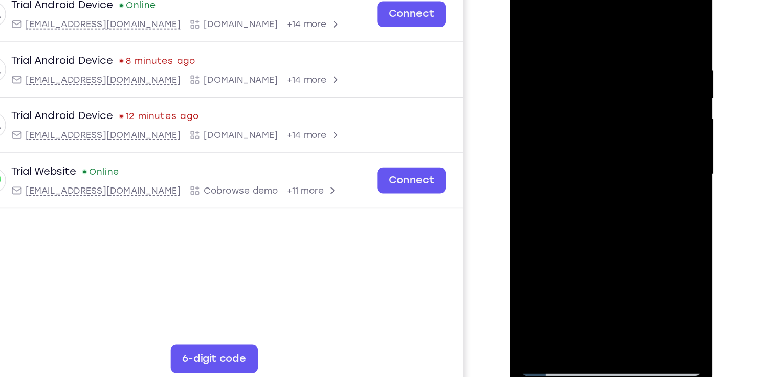
drag, startPoint x: 590, startPoint y: 171, endPoint x: 591, endPoint y: 122, distance: 49.6
click at [591, 122] on div at bounding box center [581, 113] width 129 height 286
drag, startPoint x: 588, startPoint y: 179, endPoint x: 587, endPoint y: 155, distance: 23.0
click at [587, 155] on div at bounding box center [581, 113] width 129 height 286
drag, startPoint x: 586, startPoint y: 205, endPoint x: 576, endPoint y: 60, distance: 144.6
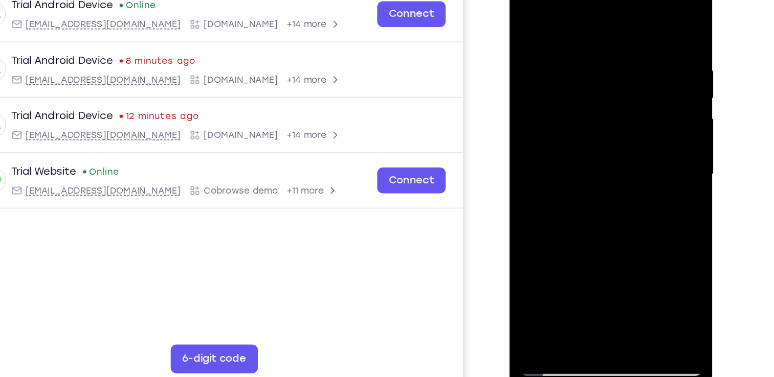
click at [576, 60] on div at bounding box center [581, 113] width 129 height 286
drag, startPoint x: 586, startPoint y: 185, endPoint x: 577, endPoint y: 35, distance: 150.1
click at [577, 35] on div at bounding box center [581, 113] width 129 height 286
drag, startPoint x: 594, startPoint y: 204, endPoint x: 591, endPoint y: 100, distance: 104.4
click at [591, 100] on div at bounding box center [581, 113] width 129 height 286
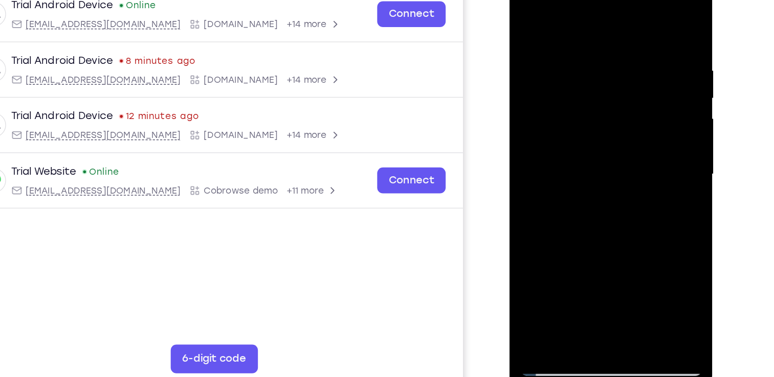
click at [537, 51] on div at bounding box center [581, 113] width 129 height 286
click at [636, 8] on div at bounding box center [581, 113] width 129 height 286
drag, startPoint x: 590, startPoint y: 192, endPoint x: 573, endPoint y: -11, distance: 203.2
click at [573, 0] on div at bounding box center [581, 113] width 129 height 286
drag, startPoint x: 590, startPoint y: 204, endPoint x: 579, endPoint y: 41, distance: 163.0
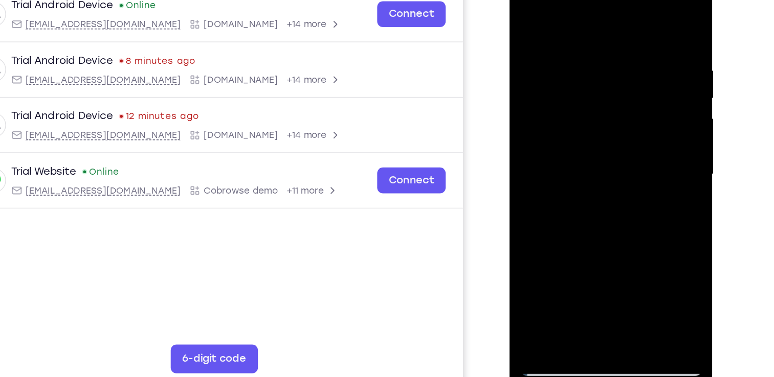
click at [579, 41] on div at bounding box center [581, 113] width 129 height 286
drag, startPoint x: 585, startPoint y: 187, endPoint x: 585, endPoint y: 41, distance: 145.8
click at [585, 41] on div at bounding box center [581, 113] width 129 height 286
drag, startPoint x: 588, startPoint y: 164, endPoint x: 592, endPoint y: 131, distance: 32.9
click at [592, 131] on div at bounding box center [581, 113] width 129 height 286
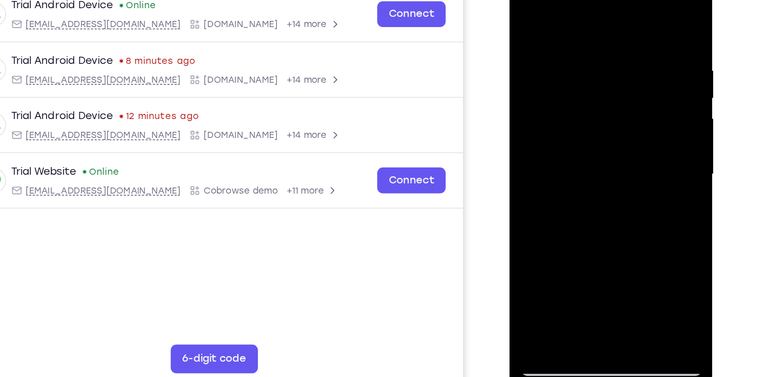
drag, startPoint x: 592, startPoint y: 182, endPoint x: 601, endPoint y: 48, distance: 134.3
click at [601, 48] on div at bounding box center [581, 113] width 129 height 286
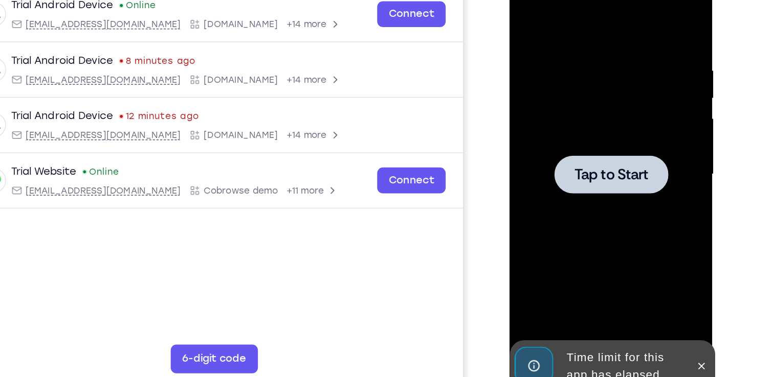
drag, startPoint x: 589, startPoint y: 174, endPoint x: 600, endPoint y: 26, distance: 148.7
